Goal: Navigation & Orientation: Find specific page/section

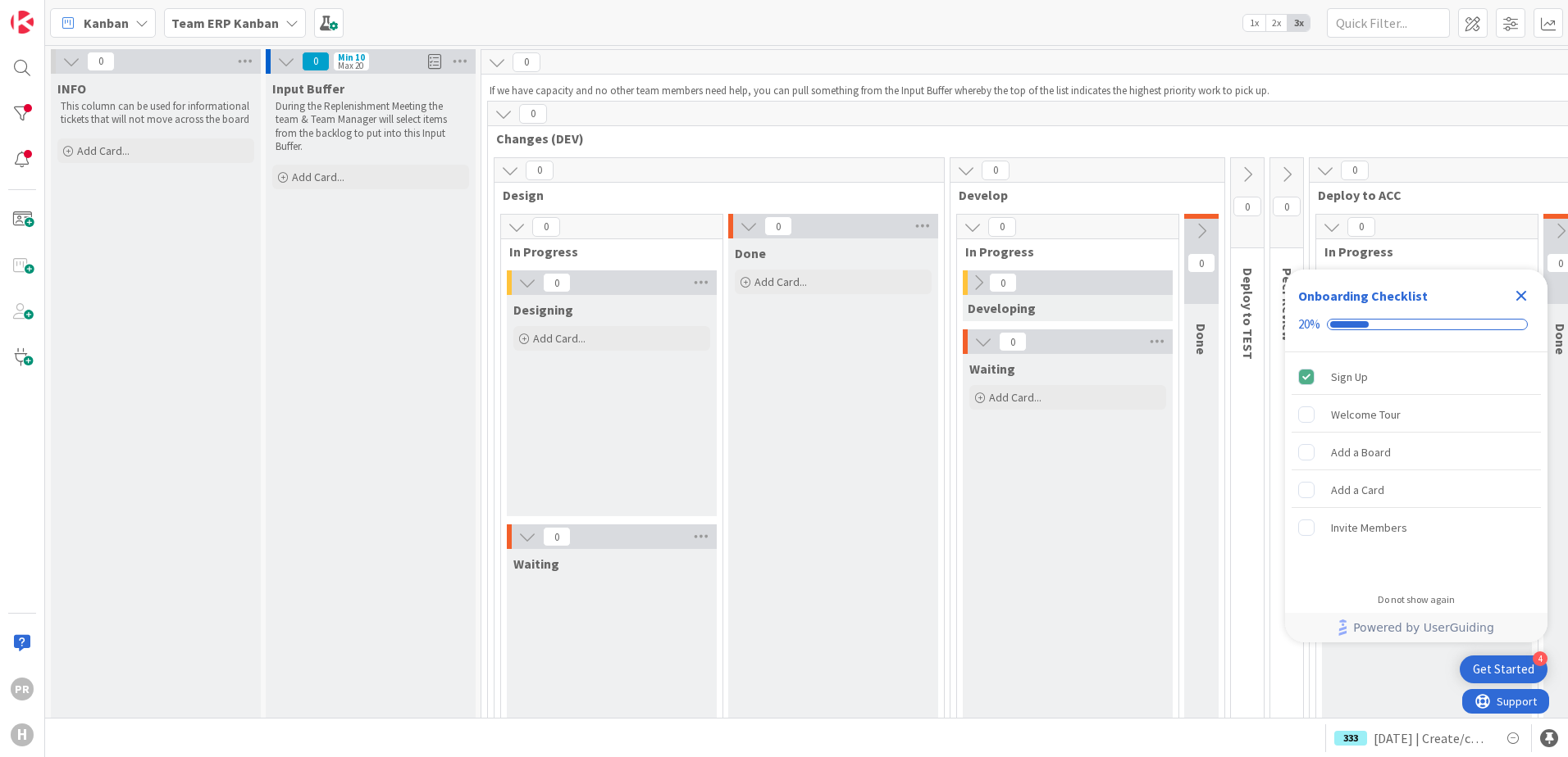
click at [262, 19] on b "Team ERP Kanban" at bounding box center [225, 22] width 108 height 16
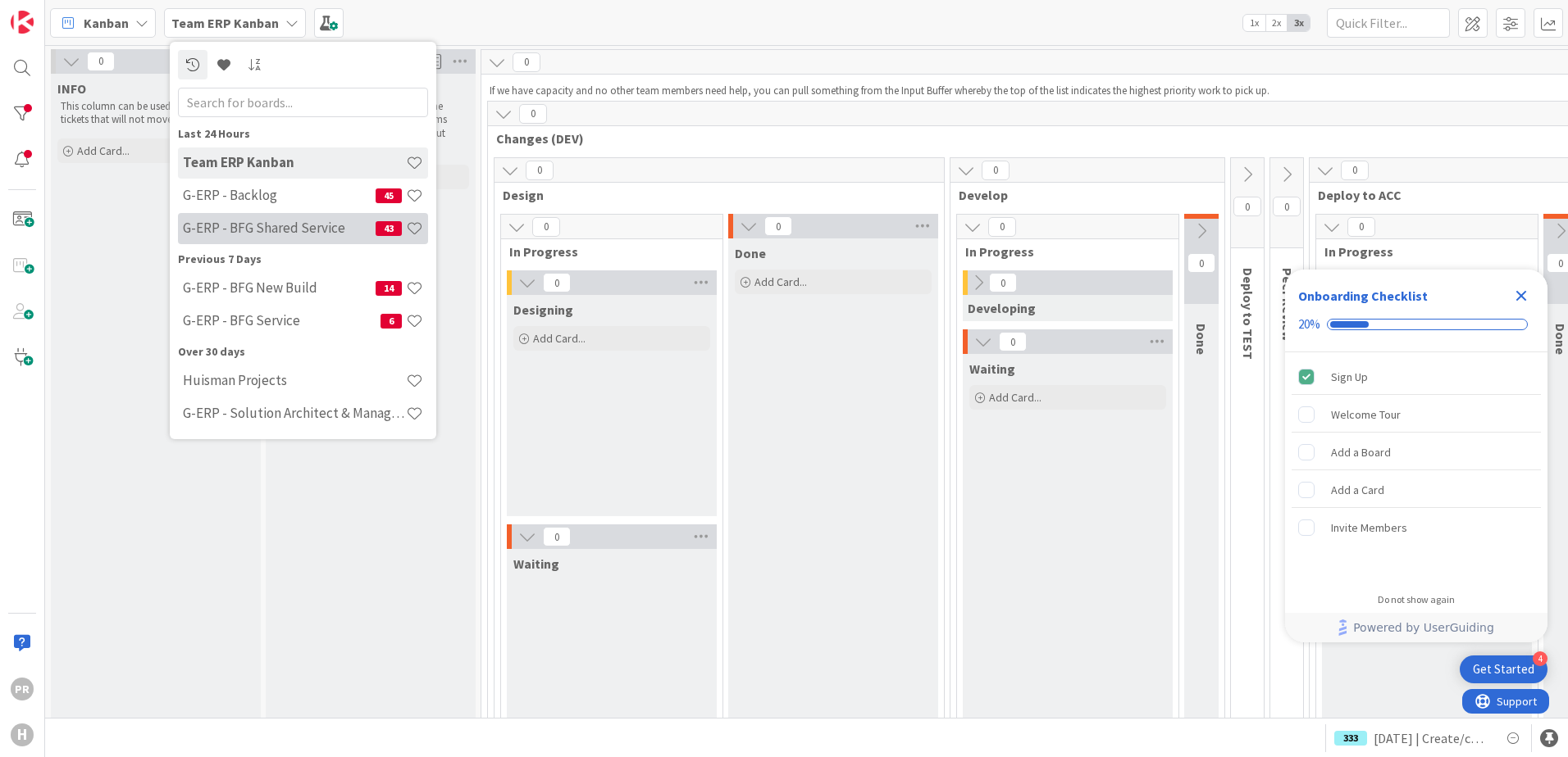
click at [301, 222] on h4 "G-ERP - BFG Shared Service" at bounding box center [279, 227] width 193 height 16
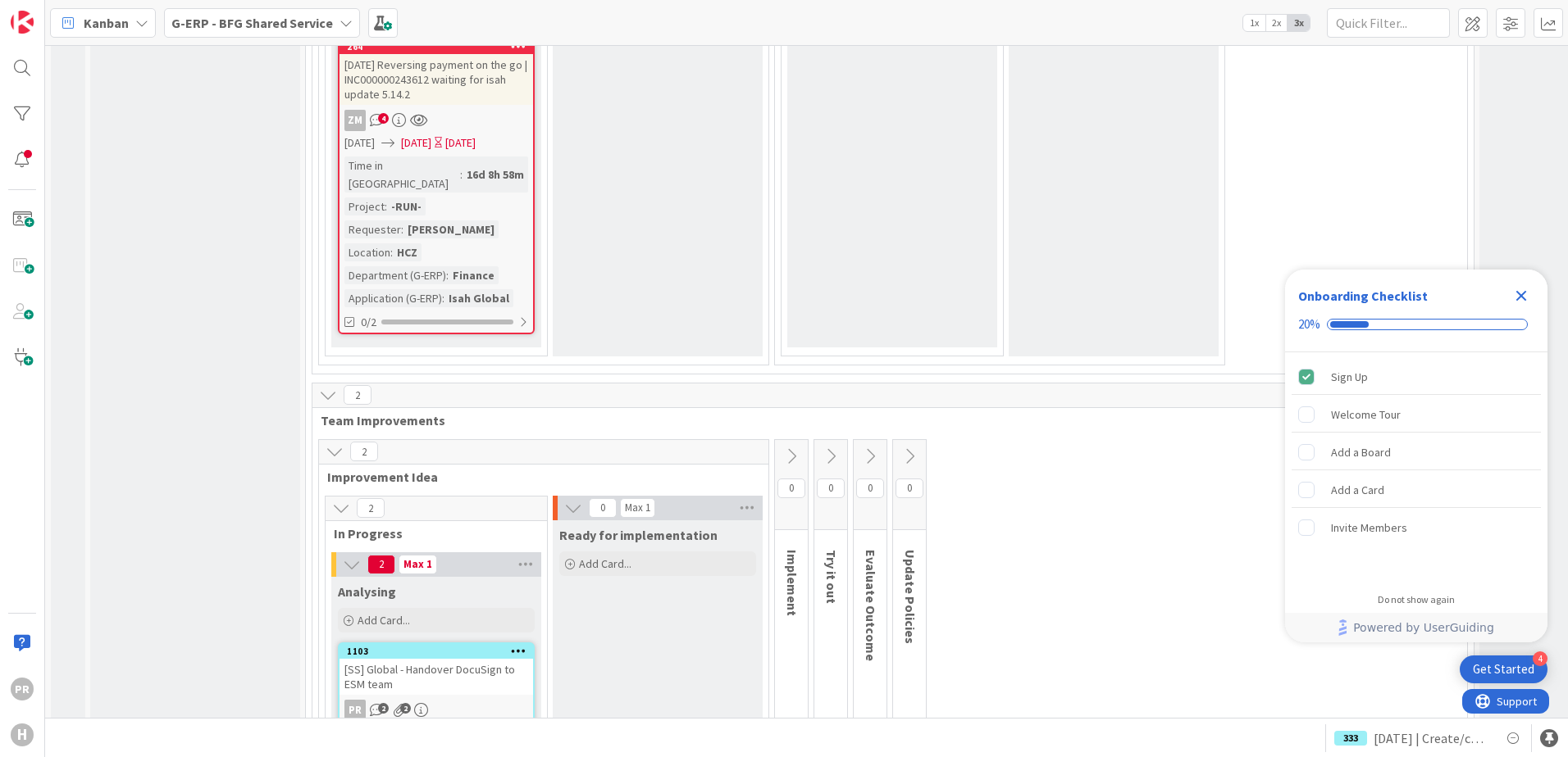
scroll to position [10720, 0]
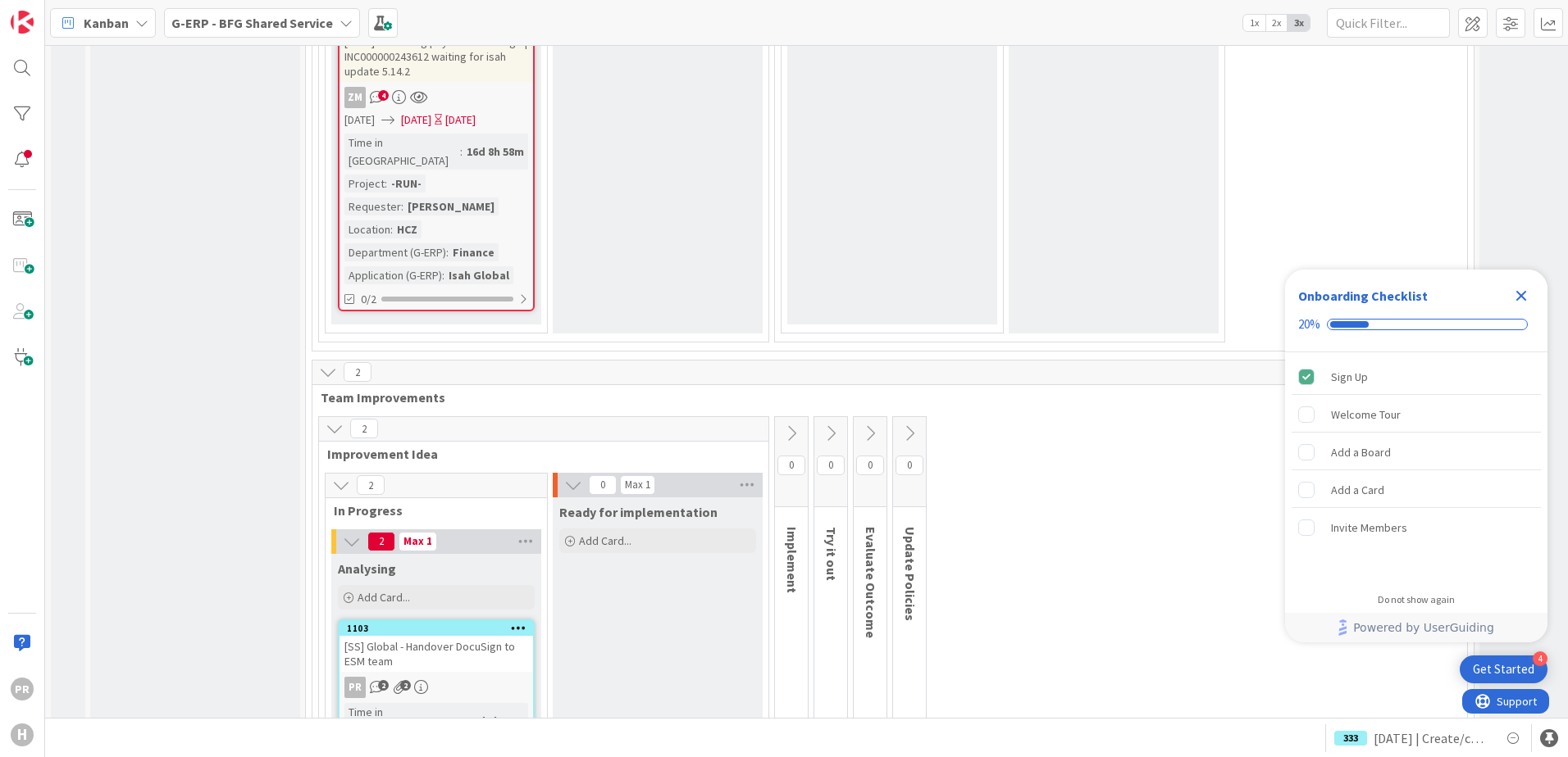
click at [430, 636] on div "[SS] Global - Handover DocuSign to ESM team" at bounding box center [437, 653] width 194 height 36
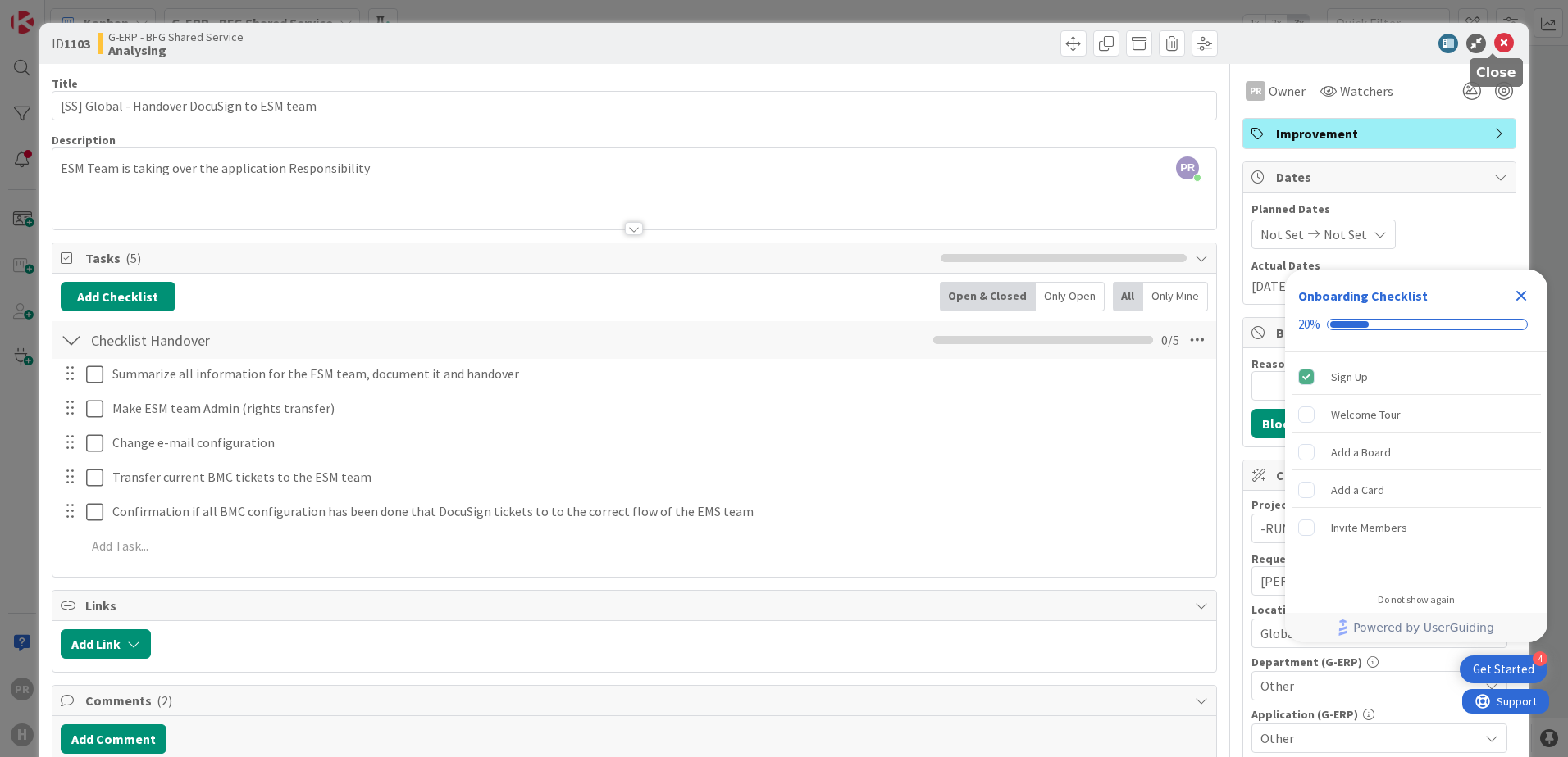
click at [1494, 40] on icon at bounding box center [1504, 44] width 19 height 19
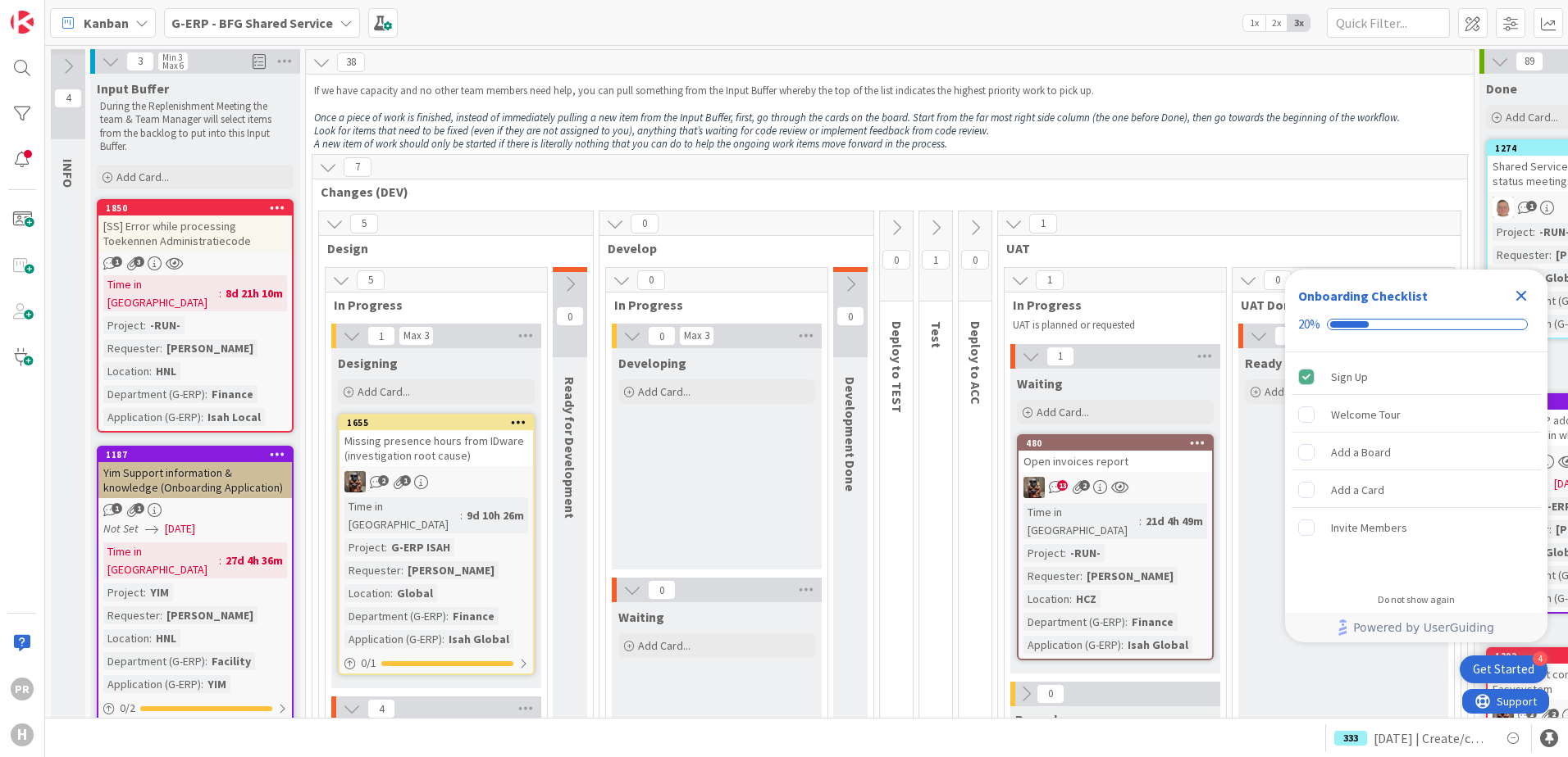
click at [204, 25] on b "G-ERP - BFG Shared Service" at bounding box center [252, 22] width 162 height 16
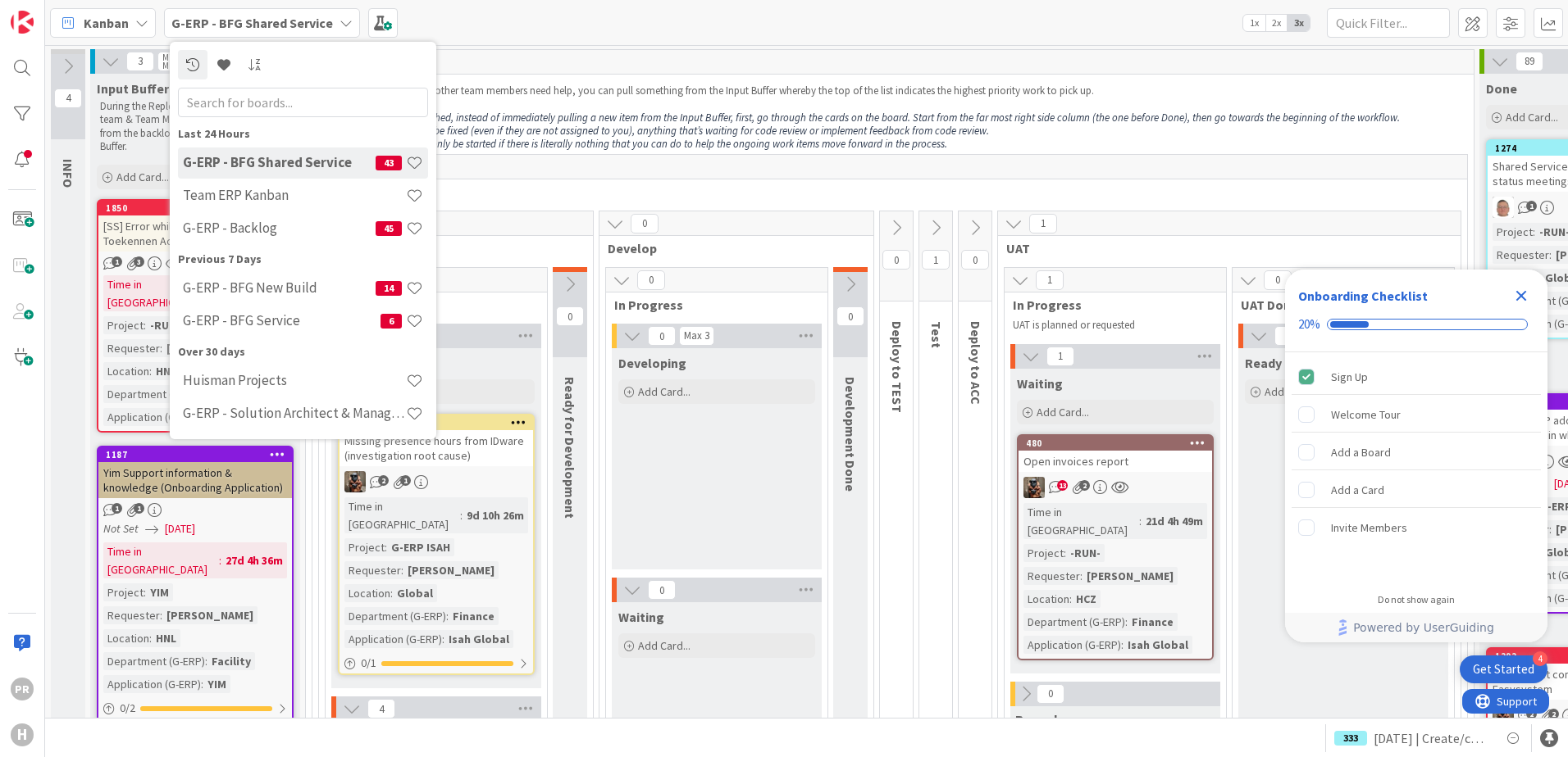
click at [612, 38] on div "Kanban G-ERP - BFG Shared Service Last 24 Hours G-ERP - BFG Shared Service 43 T…" at bounding box center [807, 22] width 1522 height 45
